Goal: Information Seeking & Learning: Learn about a topic

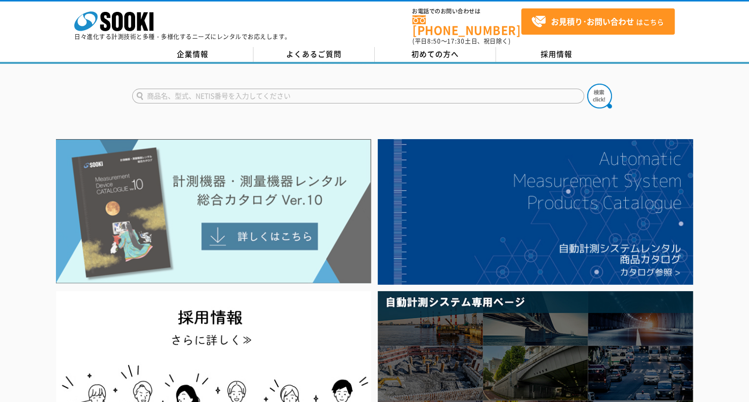
drag, startPoint x: 0, startPoint y: 0, endPoint x: 269, endPoint y: 218, distance: 346.8
click at [269, 218] on img at bounding box center [213, 211] width 315 height 145
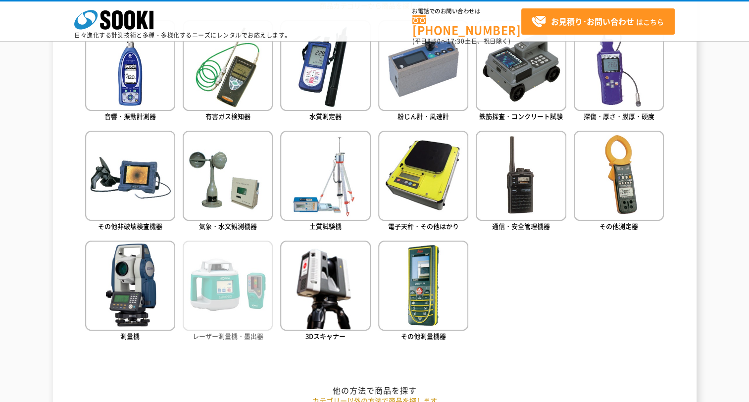
scroll to position [491, 0]
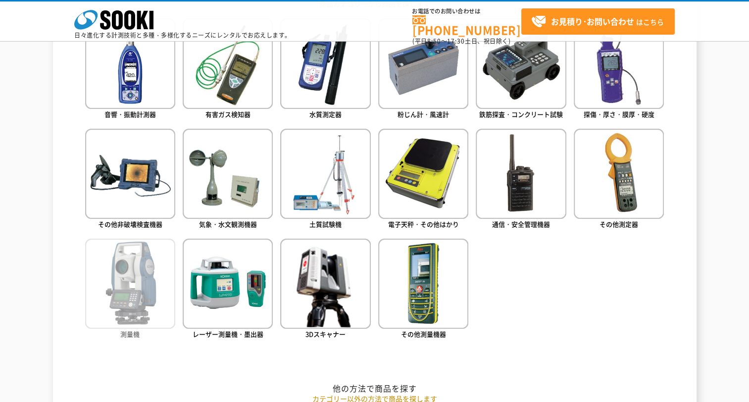
click at [132, 273] on img at bounding box center [130, 284] width 90 height 90
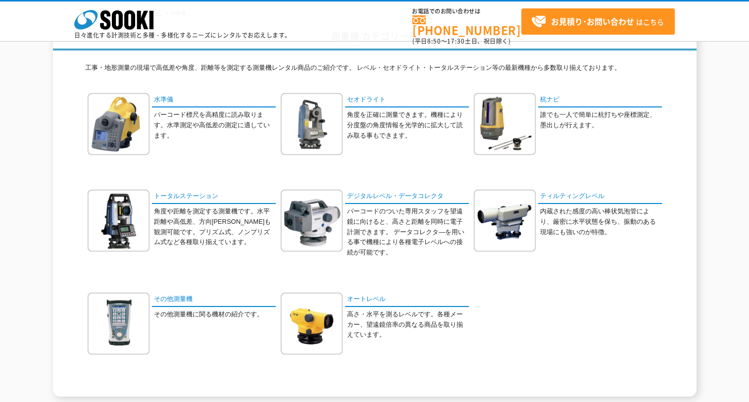
click at [86, 217] on div "水準儀 バーコード標尺を高精度に読み取ります。水準測定や高低差の測定に適しています。" at bounding box center [374, 241] width 579 height 296
click at [105, 210] on img at bounding box center [119, 221] width 62 height 62
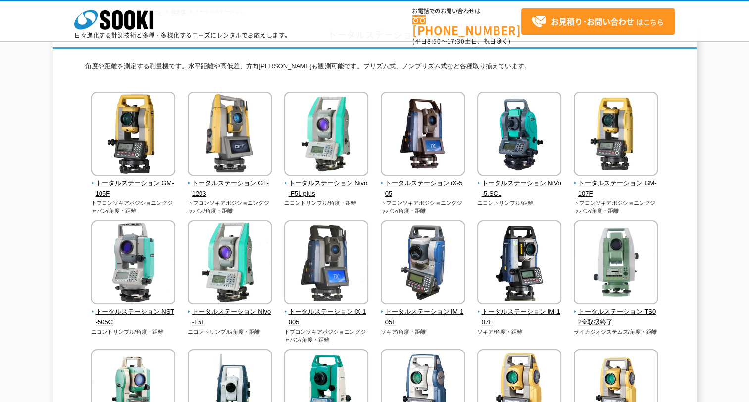
scroll to position [63, 0]
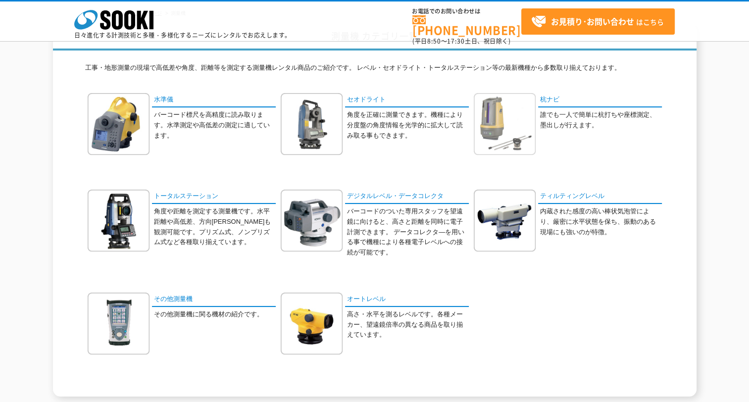
click at [521, 111] on img at bounding box center [505, 124] width 62 height 62
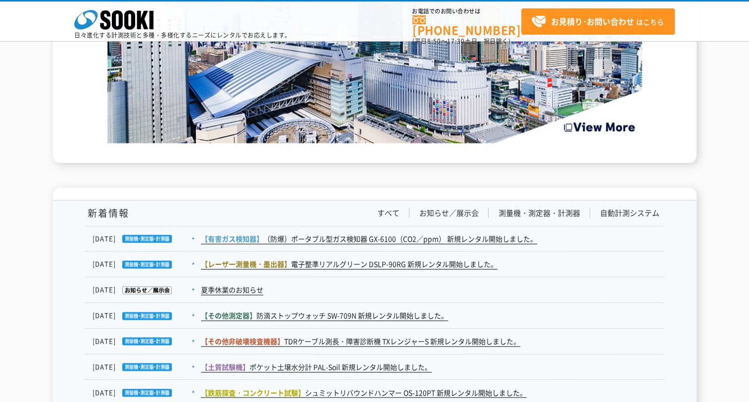
scroll to position [1673, 0]
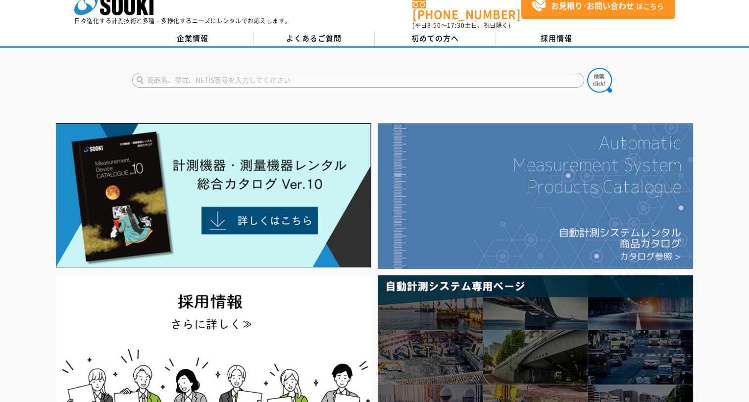
scroll to position [16, 0]
click at [616, 228] on img at bounding box center [535, 196] width 315 height 146
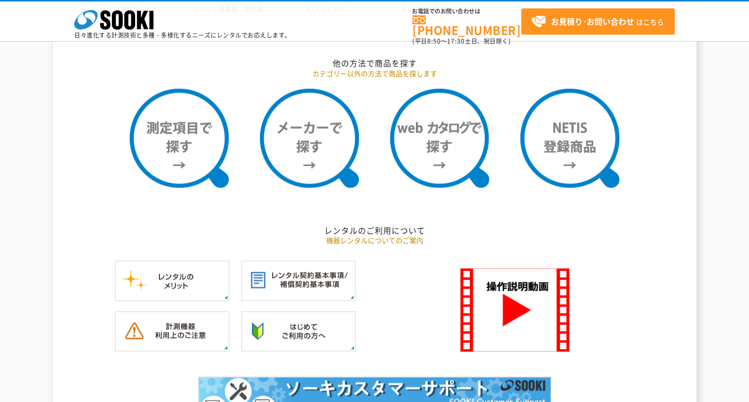
scroll to position [817, 0]
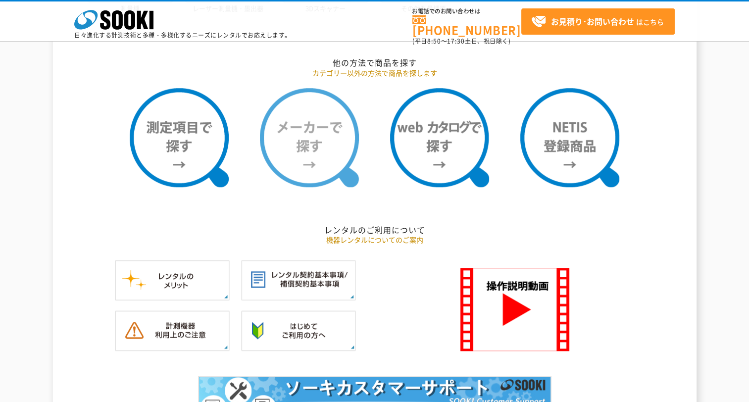
click at [331, 160] on img at bounding box center [309, 137] width 99 height 99
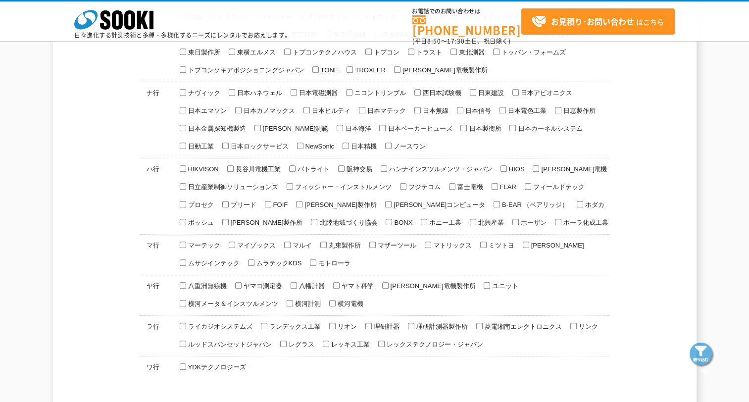
scroll to position [524, 0]
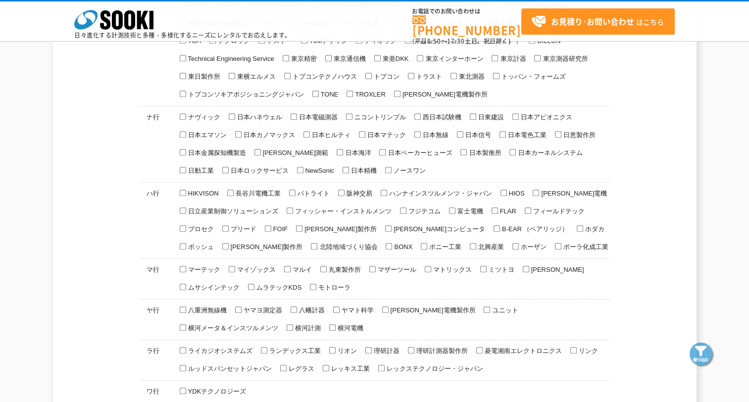
click at [354, 113] on span "ニコントリンブル" at bounding box center [379, 116] width 53 height 7
click at [353, 113] on input "ニコントリンブル" at bounding box center [349, 116] width 6 height 6
checkbox input "true"
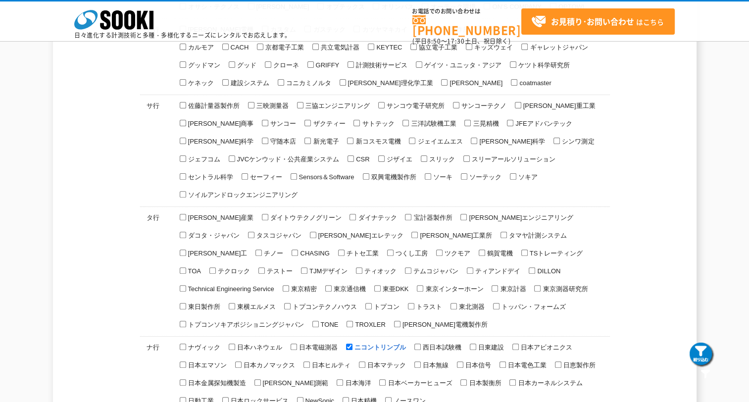
scroll to position [294, 0]
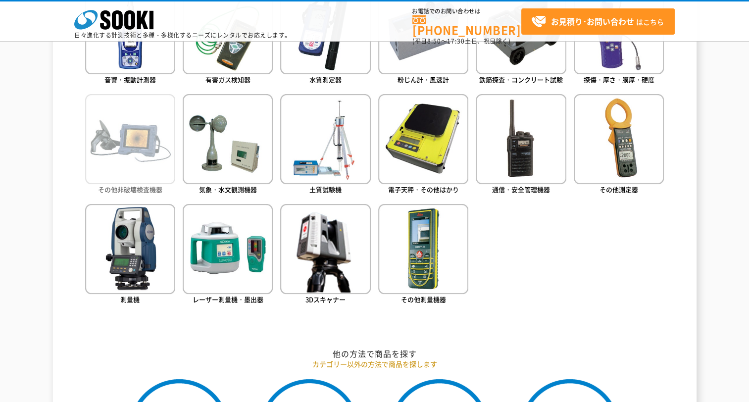
scroll to position [557, 0]
